Goal: Check status

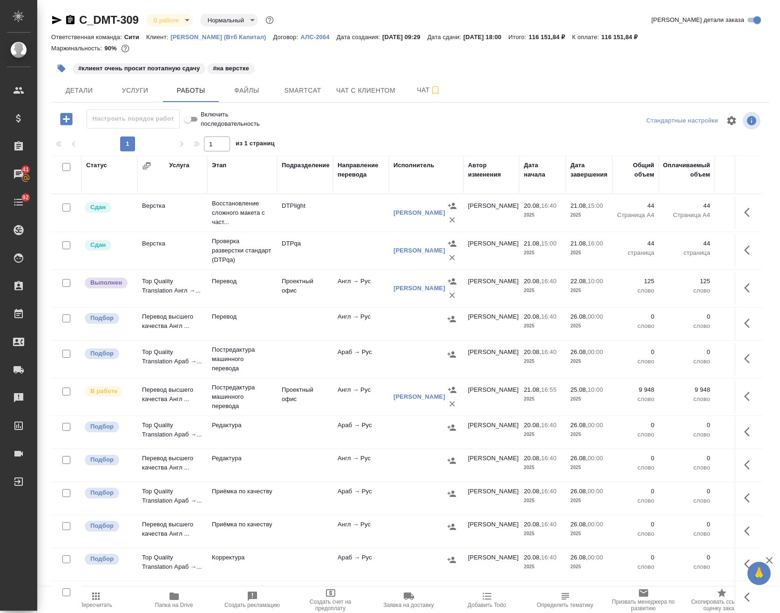
drag, startPoint x: 634, startPoint y: 472, endPoint x: 170, endPoint y: 603, distance: 482.4
click at [170, 603] on span "Папка на Drive" at bounding box center [174, 604] width 38 height 7
click at [170, 600] on icon "button" at bounding box center [173, 595] width 11 height 11
click at [170, 605] on span "Папка на Drive" at bounding box center [174, 604] width 38 height 7
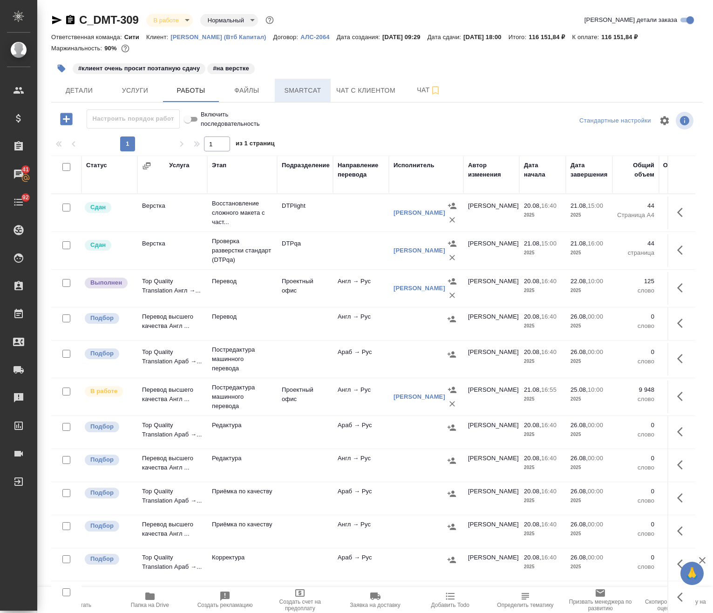
click at [303, 96] on button "Smartcat" at bounding box center [303, 90] width 56 height 23
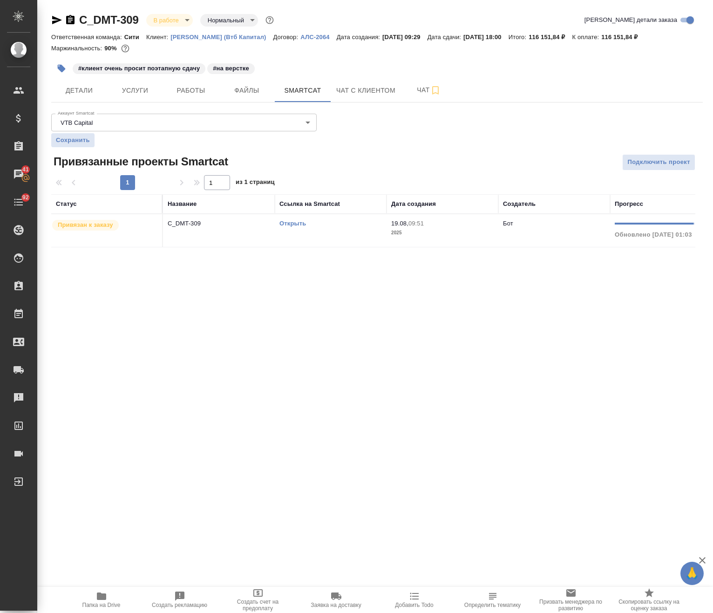
click at [290, 226] on link "Открыть" at bounding box center [292, 223] width 27 height 7
click at [128, 87] on span "Услуги" at bounding box center [135, 91] width 45 height 12
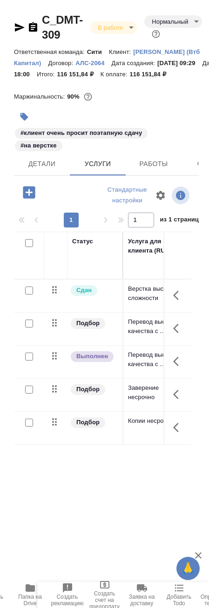
click at [31, 580] on div "C_DMT-309 В работе inProgress Нормальный normal Кратко детали заказа Ответствен…" at bounding box center [106, 290] width 195 height 581
click at [31, 583] on icon "button" at bounding box center [30, 588] width 11 height 11
